Goal: Task Accomplishment & Management: Manage account settings

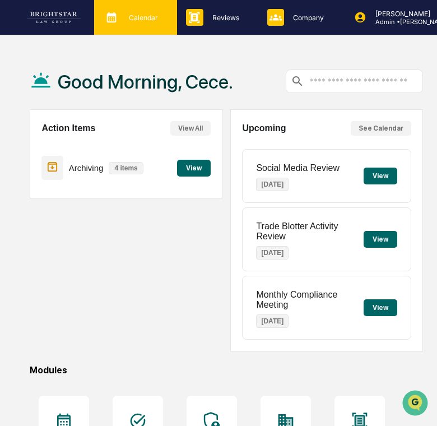
click at [137, 32] on div "Calendar Manage Tasks" at bounding box center [135, 17] width 83 height 35
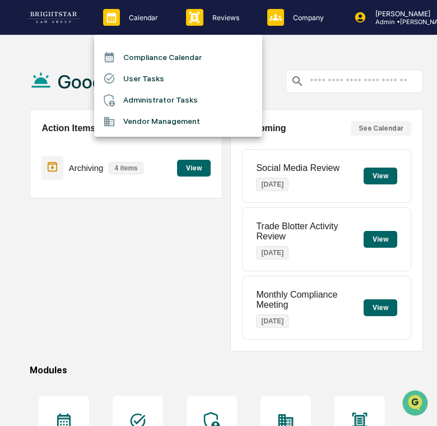
click at [149, 79] on li "User Tasks" at bounding box center [178, 78] width 168 height 21
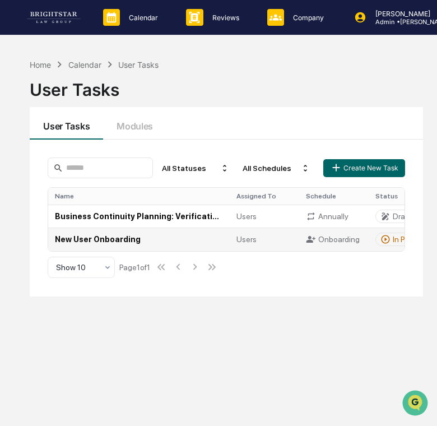
scroll to position [0, 73]
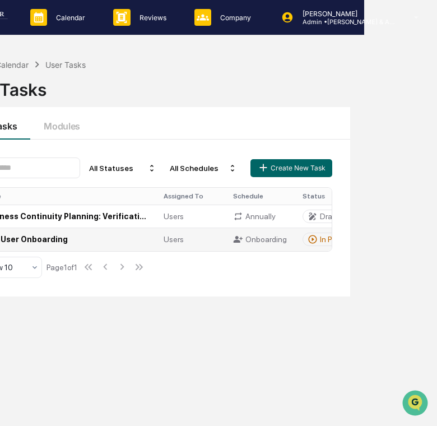
click at [220, 240] on td "Users" at bounding box center [191, 238] width 69 height 23
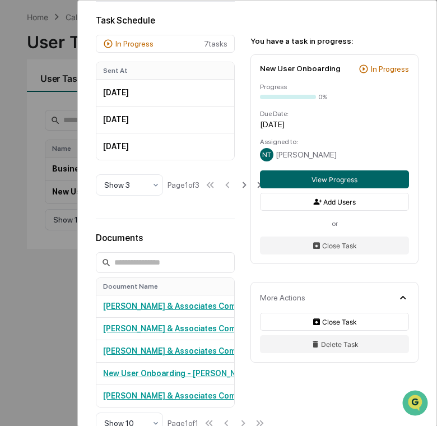
scroll to position [495, 0]
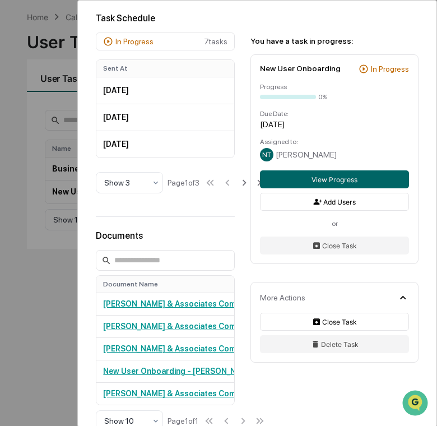
click at [15, 100] on div "User Tasks New User Onboarding New User Onboarding Active Welcome to Greenboard…" at bounding box center [218, 213] width 437 height 426
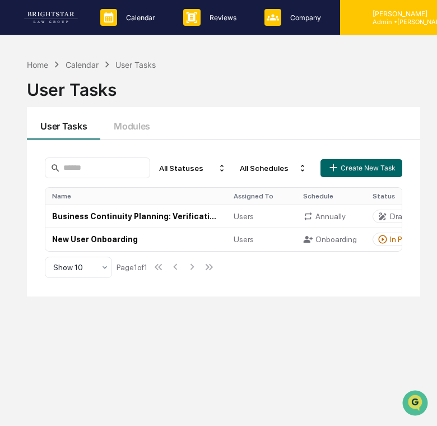
click at [359, 17] on icon at bounding box center [357, 17] width 11 height 11
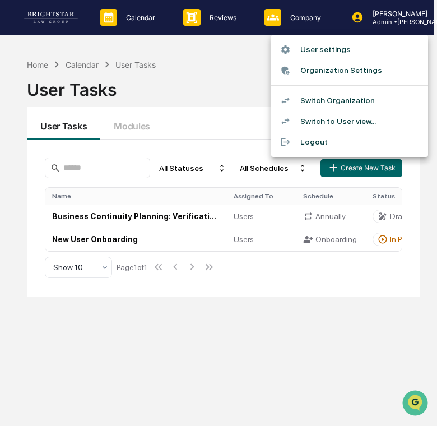
click at [344, 98] on li "Switch Organization" at bounding box center [349, 100] width 157 height 21
